Goal: Information Seeking & Learning: Ask a question

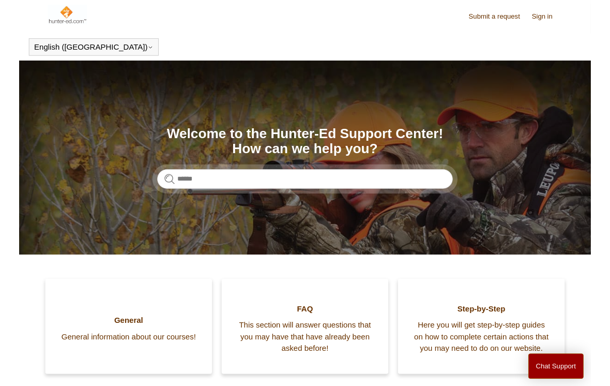
scroll to position [7, 0]
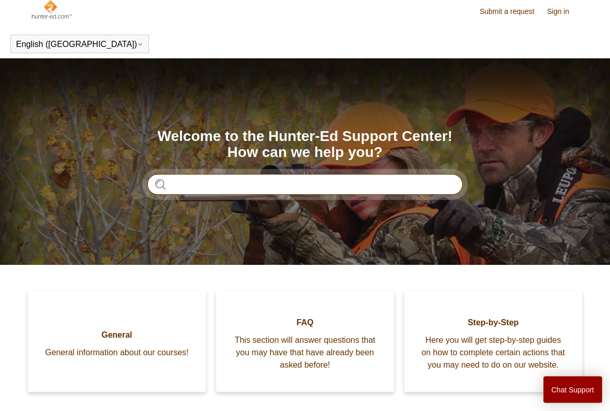
click at [317, 194] on input "Search" at bounding box center [304, 185] width 315 height 21
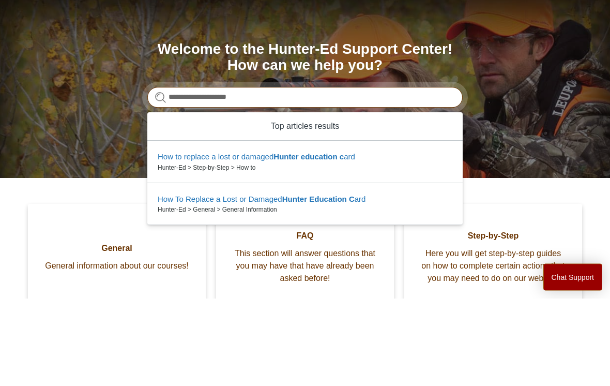
type input "**********"
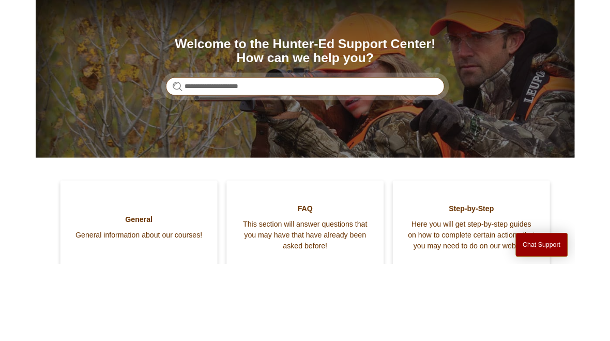
scroll to position [0, 0]
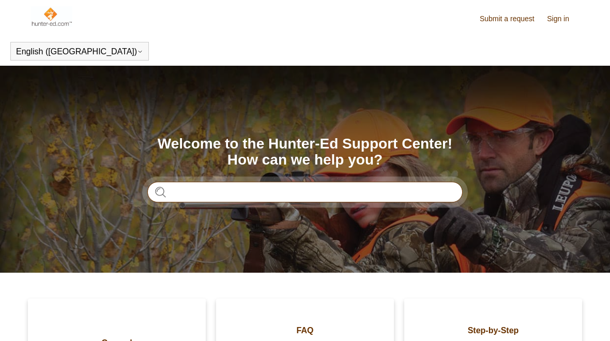
click at [376, 197] on input "Search" at bounding box center [304, 191] width 315 height 21
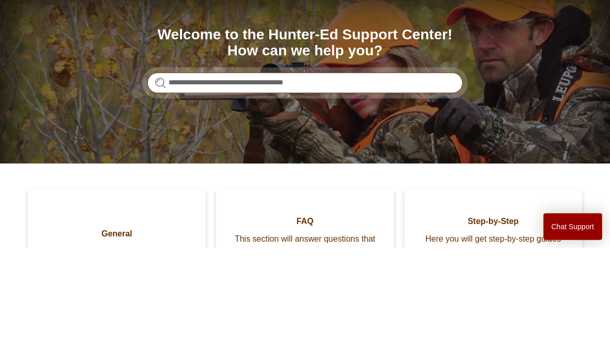
type input "**********"
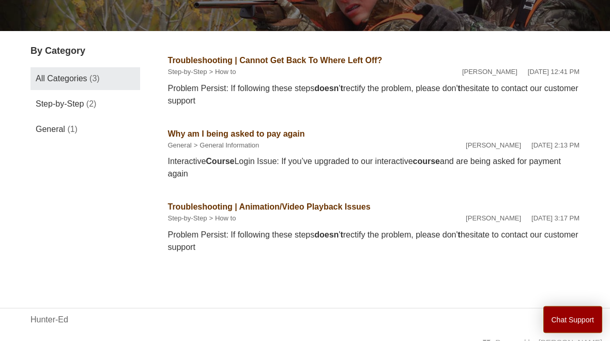
scroll to position [159, 0]
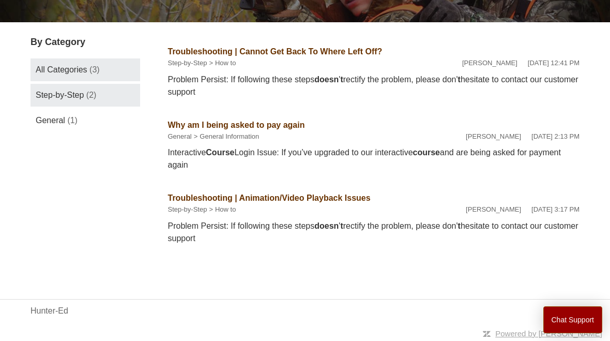
click at [36, 93] on span "Step-by-Step" at bounding box center [60, 94] width 48 height 9
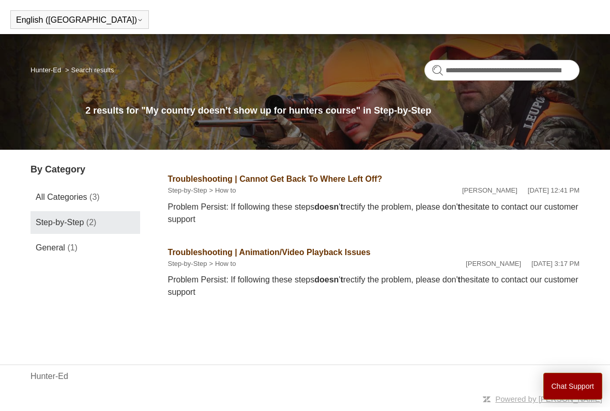
scroll to position [33, 0]
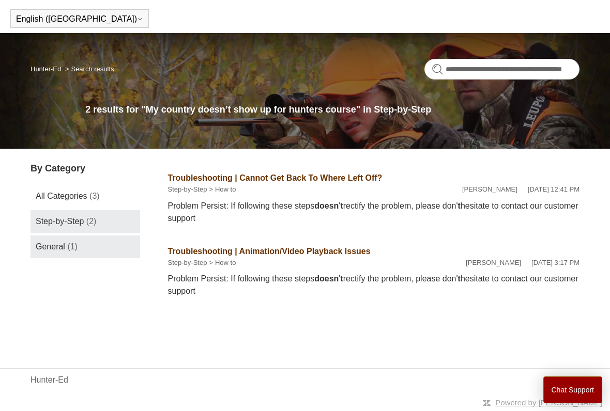
click at [52, 241] on link "General (1)" at bounding box center [85, 247] width 110 height 23
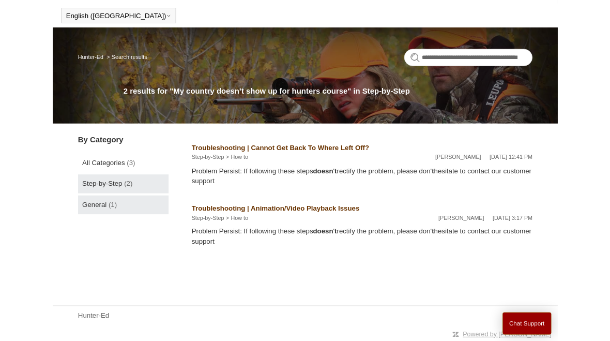
scroll to position [86, 0]
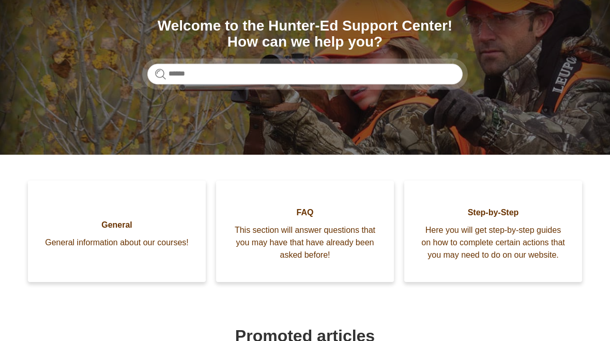
scroll to position [117, 0]
